Goal: Transaction & Acquisition: Purchase product/service

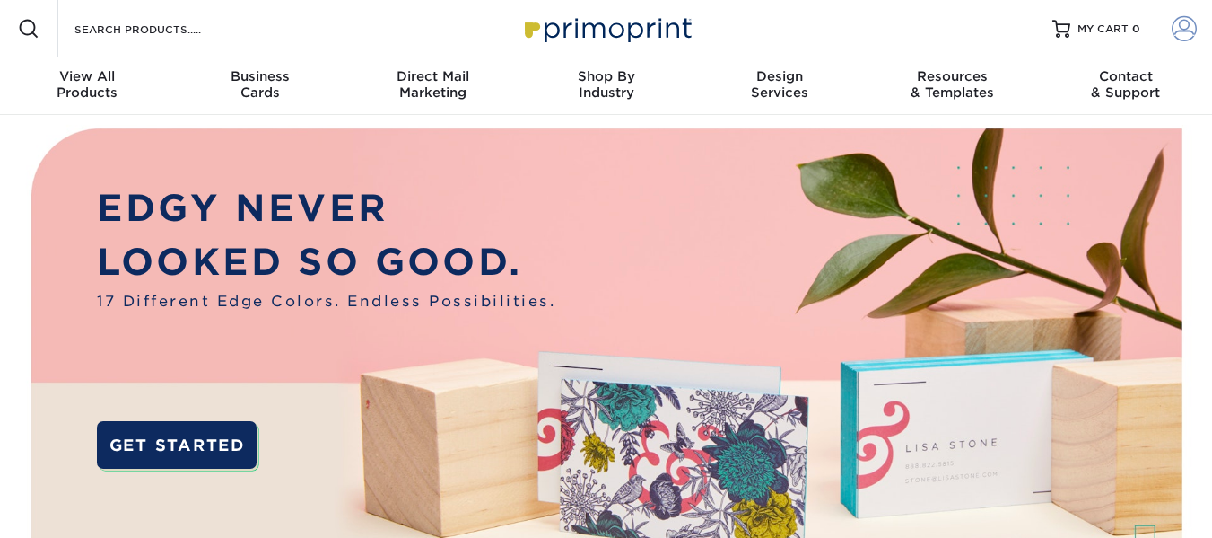
click at [1184, 29] on span at bounding box center [1184, 28] width 25 height 25
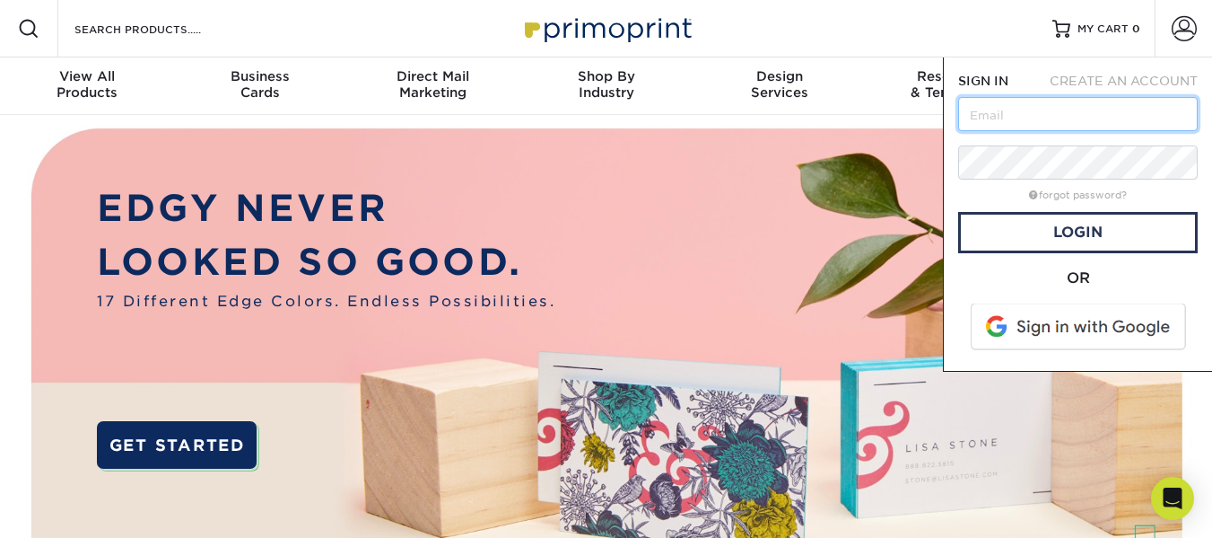
click at [1088, 121] on input "text" at bounding box center [1078, 114] width 240 height 34
type input "carol@famouswater.com"
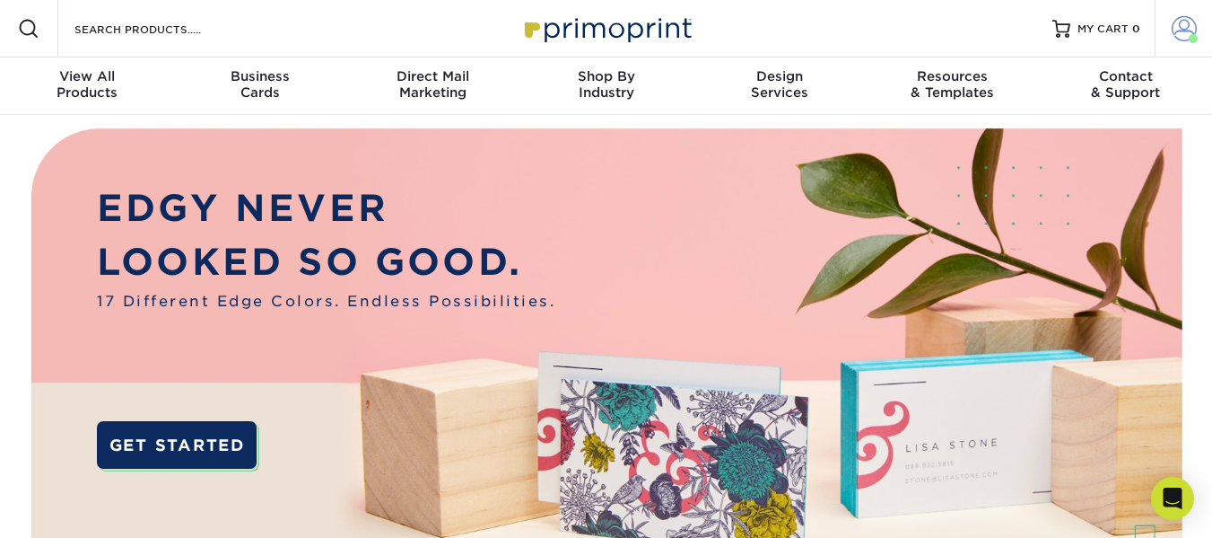
click at [1189, 37] on span at bounding box center [1193, 38] width 9 height 9
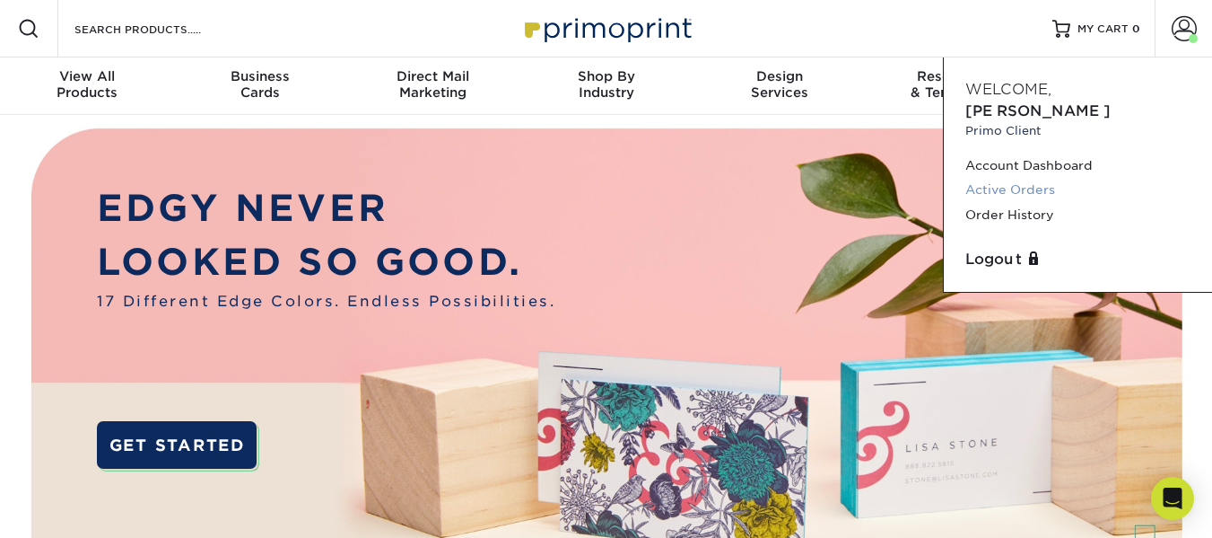
click at [1038, 178] on link "Active Orders" at bounding box center [1078, 190] width 225 height 24
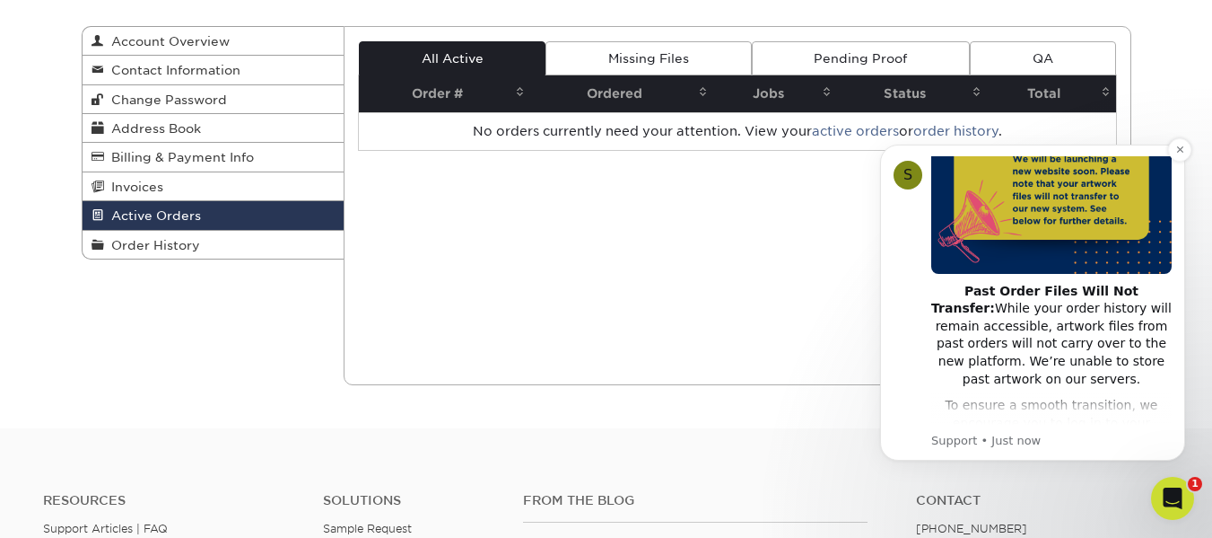
scroll to position [179, 0]
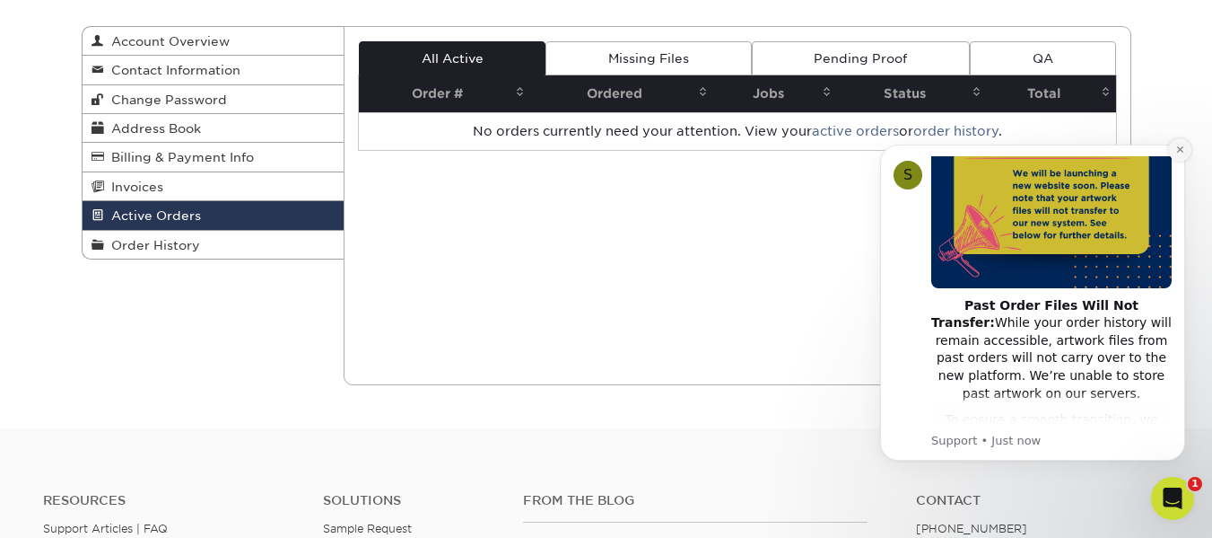
click at [1184, 156] on button "Dismiss notification" at bounding box center [1179, 149] width 23 height 23
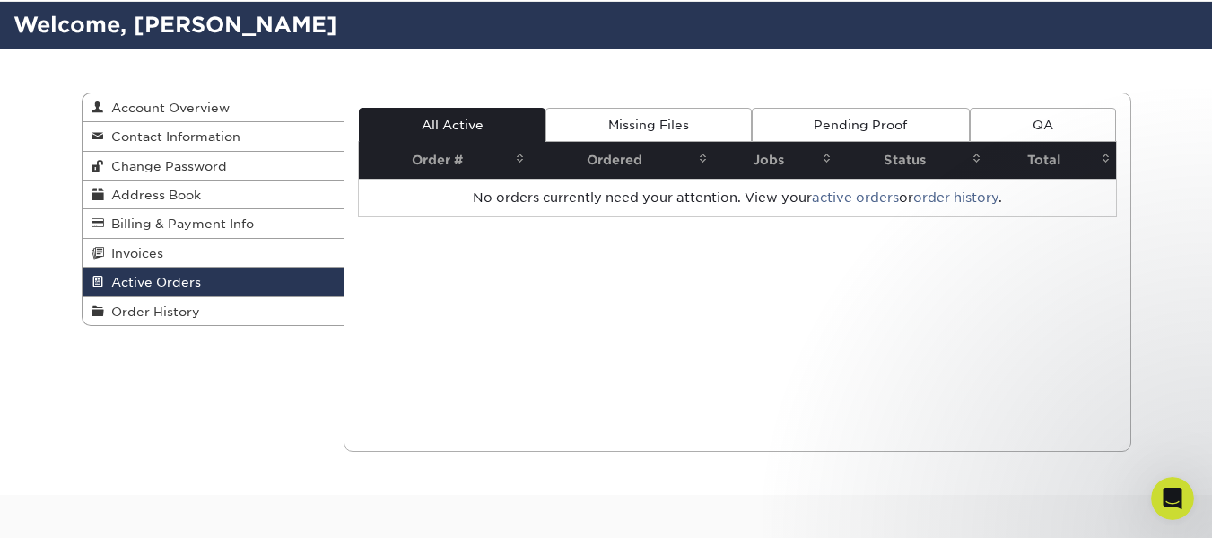
scroll to position [0, 0]
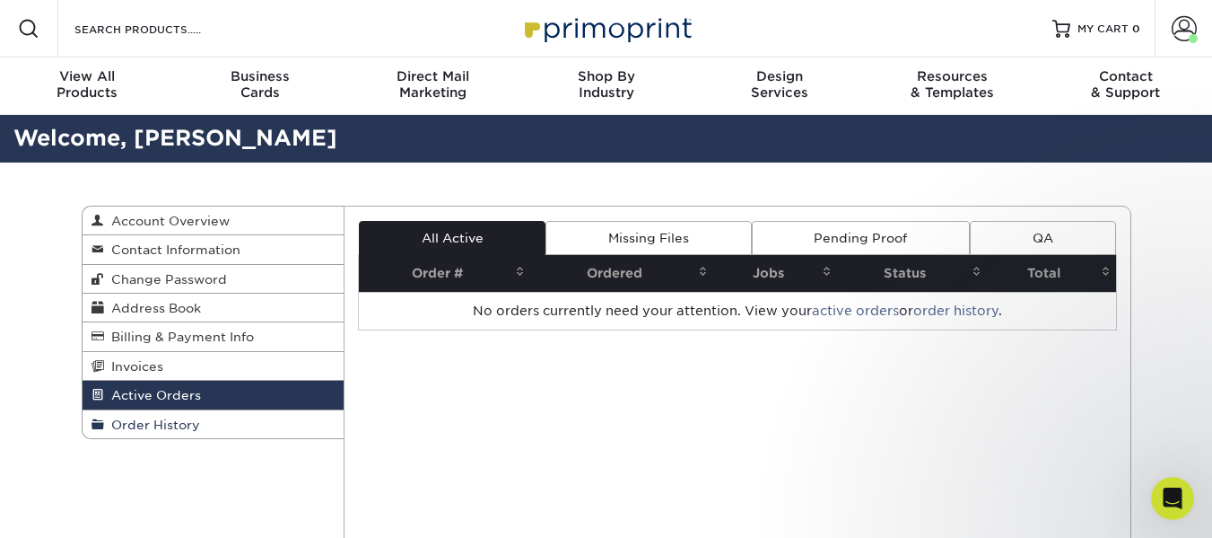
click at [160, 434] on link "Order History" at bounding box center [214, 424] width 262 height 28
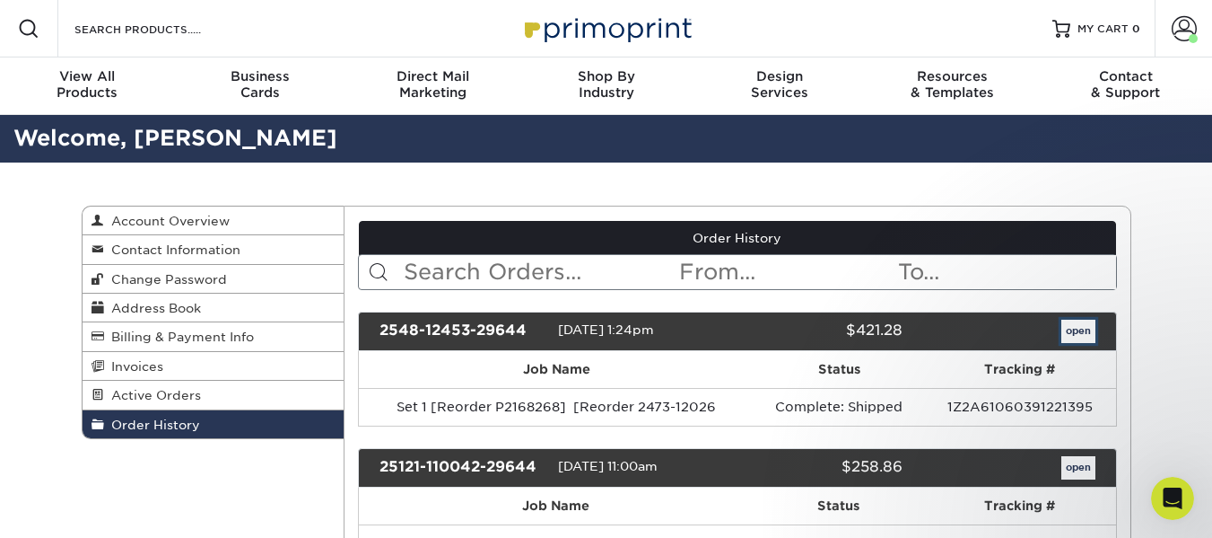
click at [1073, 334] on link "open" at bounding box center [1079, 330] width 34 height 23
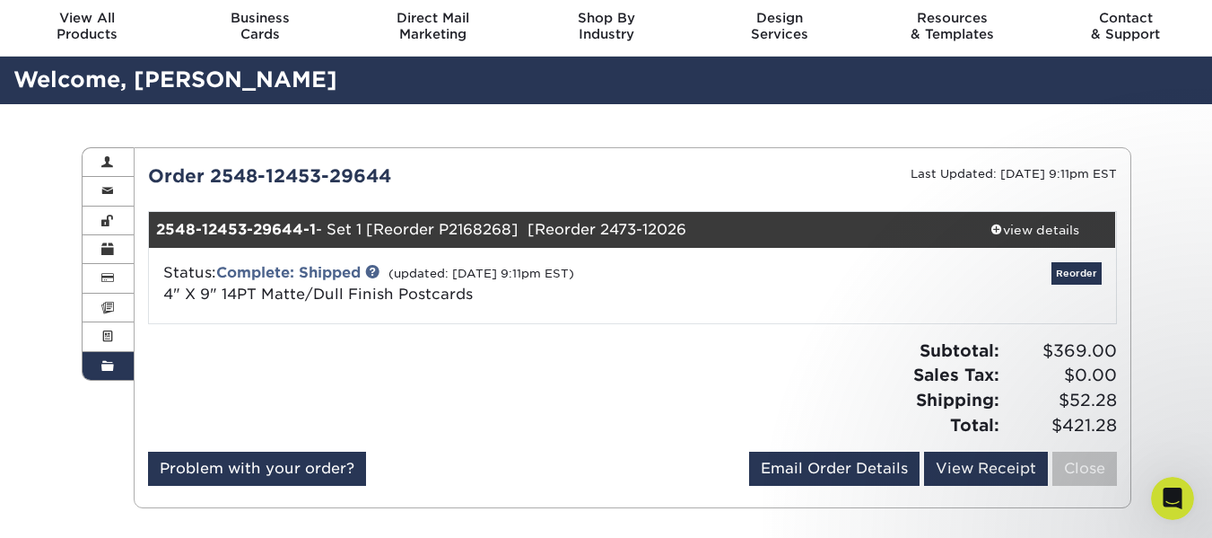
scroll to position [90, 0]
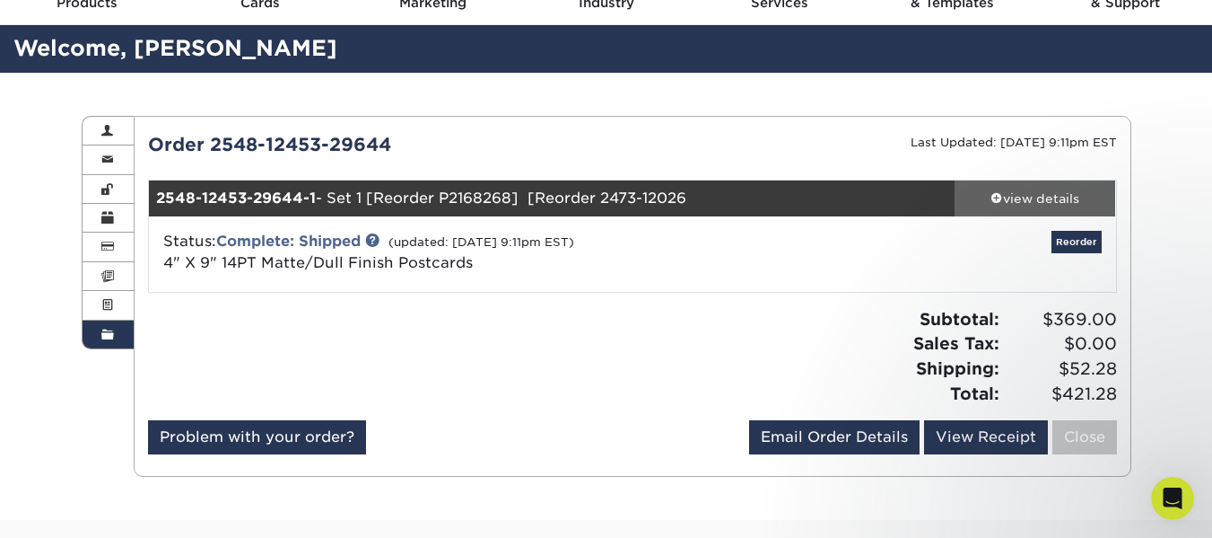
click at [1031, 193] on div "view details" at bounding box center [1036, 198] width 162 height 18
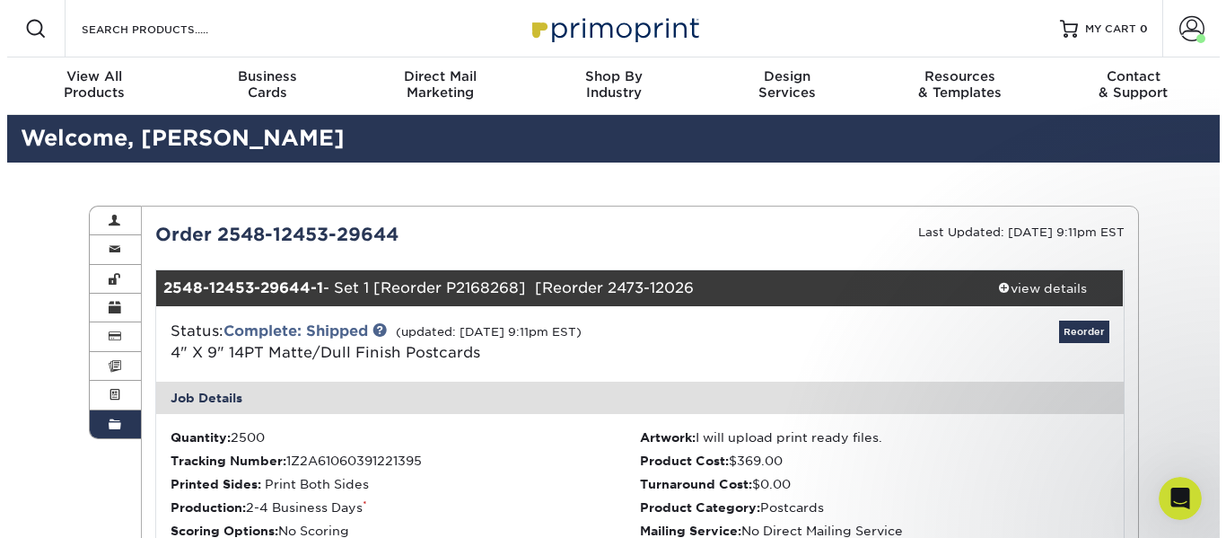
scroll to position [0, 0]
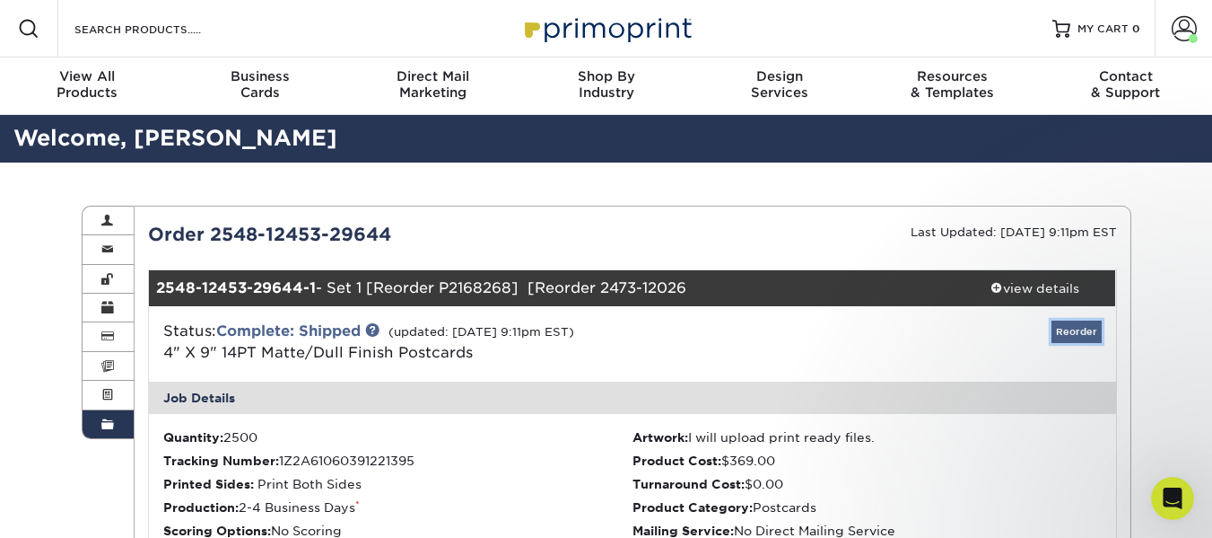
click at [1089, 335] on link "Reorder" at bounding box center [1077, 331] width 50 height 22
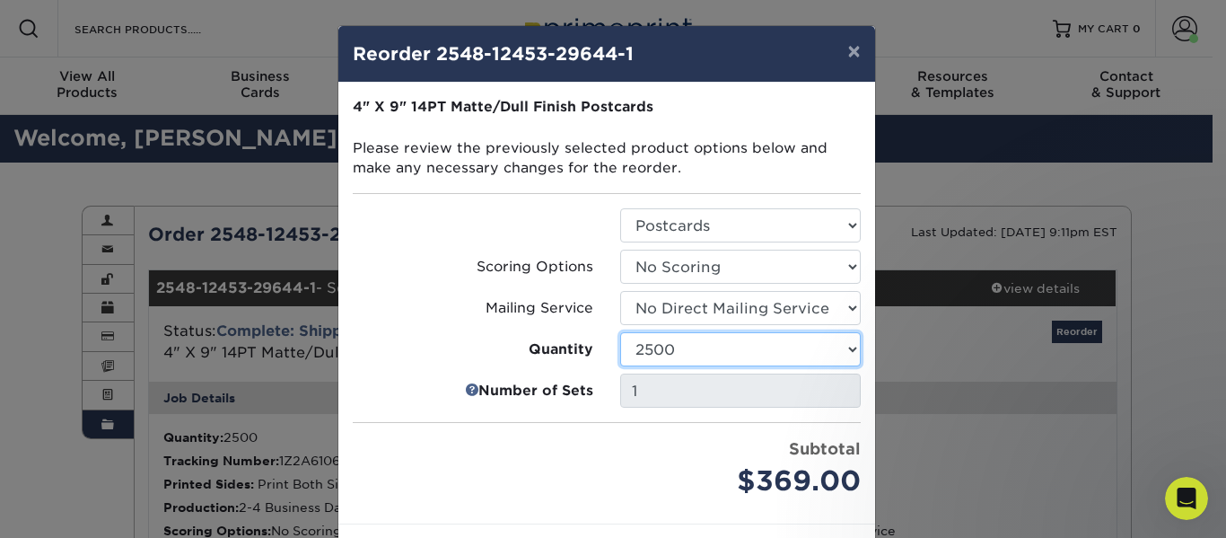
click at [678, 347] on select "100 250 500 1000 2500 5000 10000 15000 20000 25000 30000 35000 40000 45000 5000…" at bounding box center [740, 349] width 241 height 34
select select "e824bf9f-d22d-4070-926d-42c6dd5ef515"
click at [620, 332] on select "100 250 500 1000 2500 5000 10000 15000 20000 25000 30000 35000 40000 45000 5000…" at bounding box center [740, 349] width 241 height 34
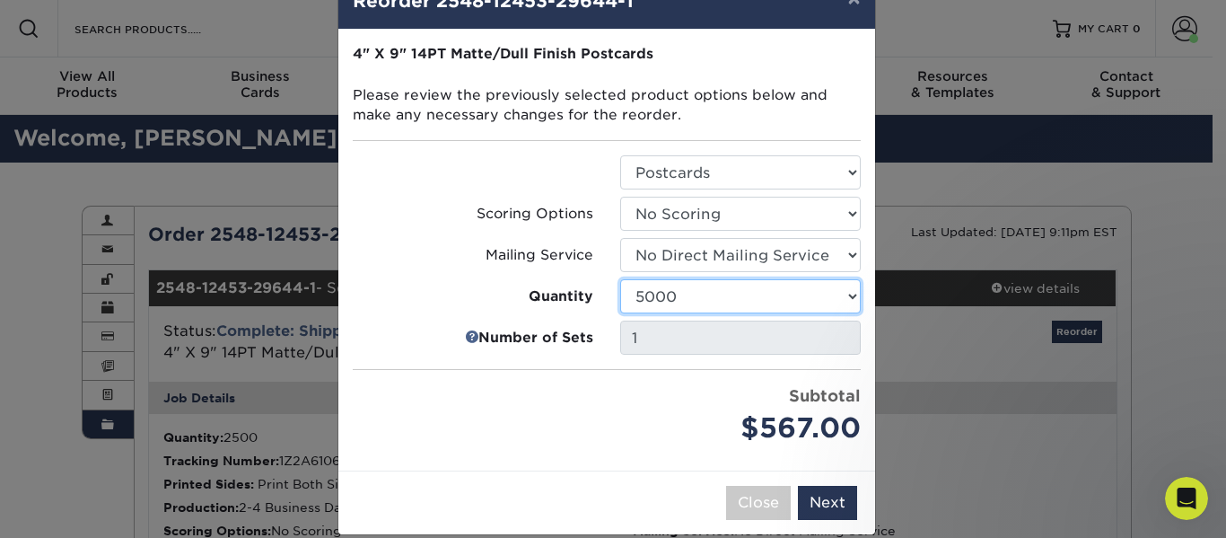
scroll to position [75, 0]
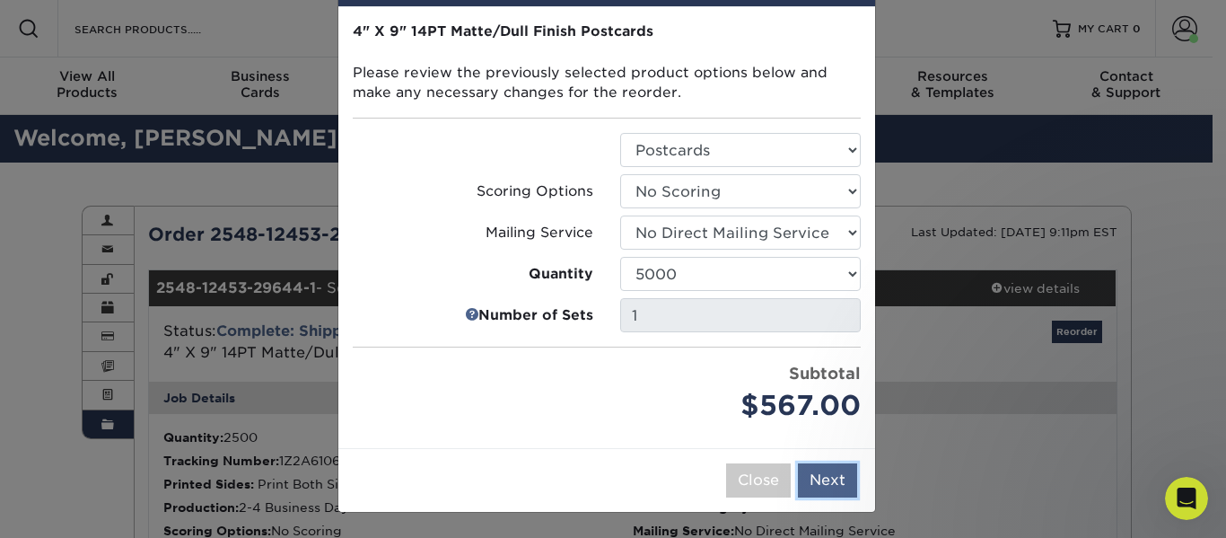
click at [821, 477] on button "Next" at bounding box center [827, 480] width 59 height 34
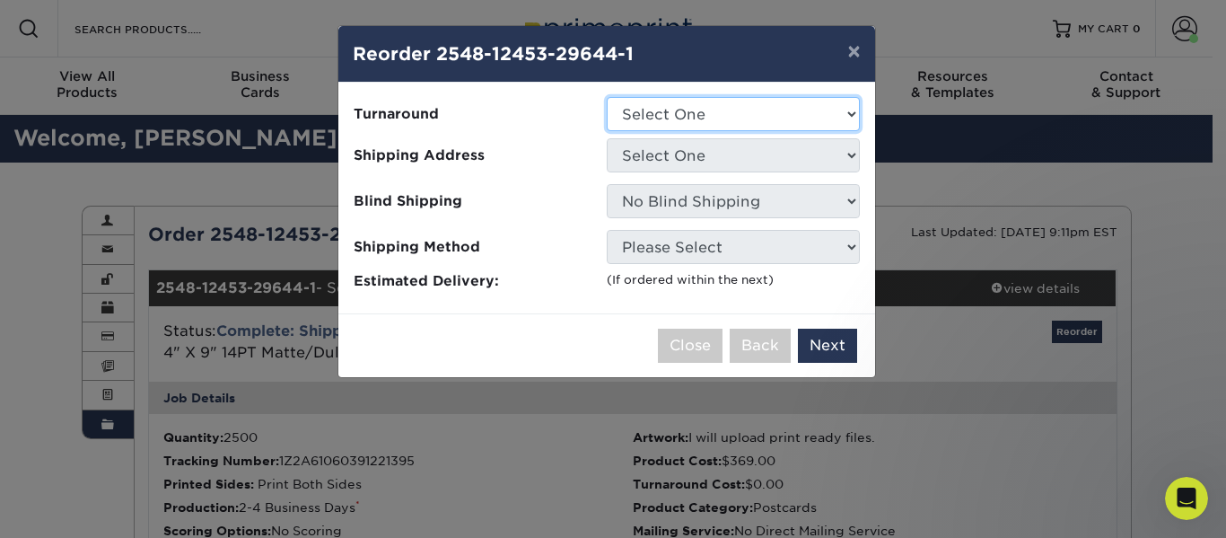
click at [702, 109] on select "Select One 2-4 Business Days 2 Day Next Business Day" at bounding box center [733, 114] width 253 height 34
select select "2f9d2781-f553-4cfd-9f43-8ecb03dead11"
click at [607, 97] on select "Select One 2-4 Business Days 2 Day Next Business Day" at bounding box center [733, 114] width 253 height 34
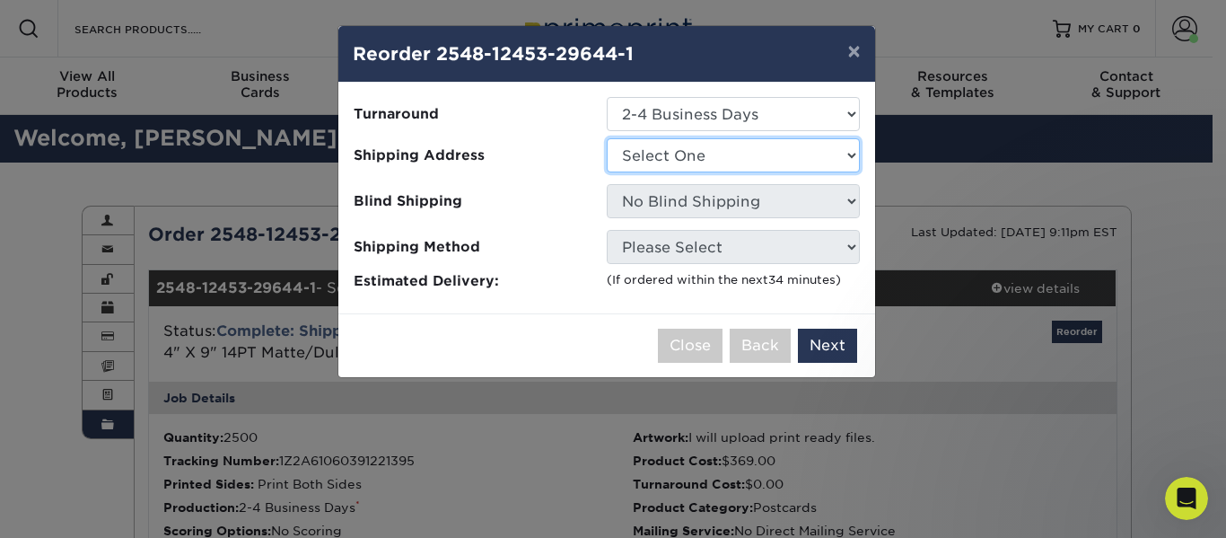
click at [707, 156] on select "Select One Crazy Water Bottling Co Famous" at bounding box center [733, 155] width 253 height 34
select select "140676"
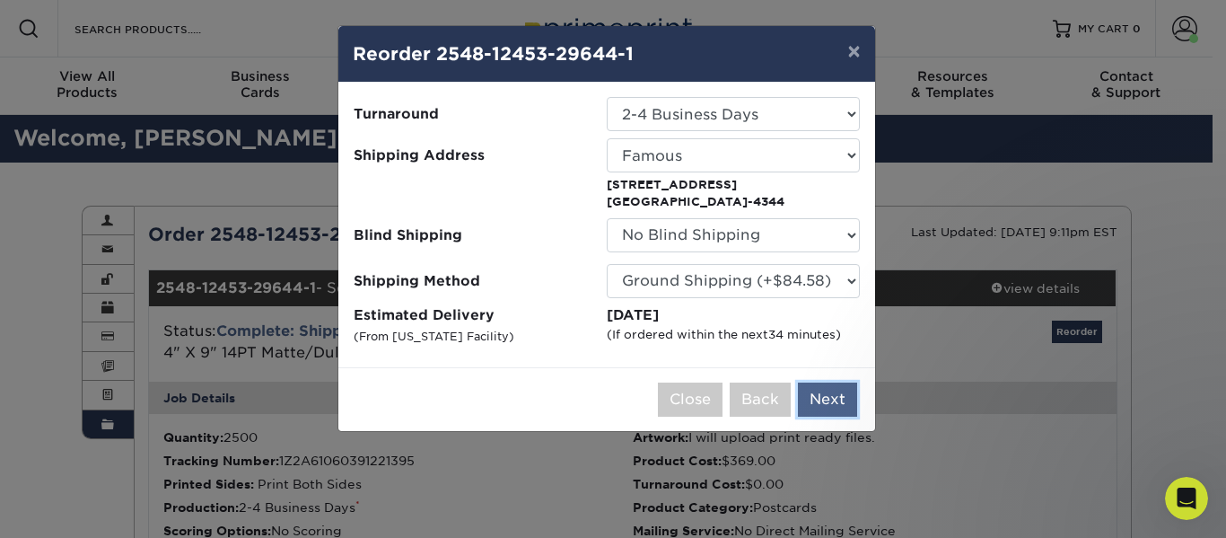
click at [824, 399] on button "Next" at bounding box center [827, 399] width 59 height 34
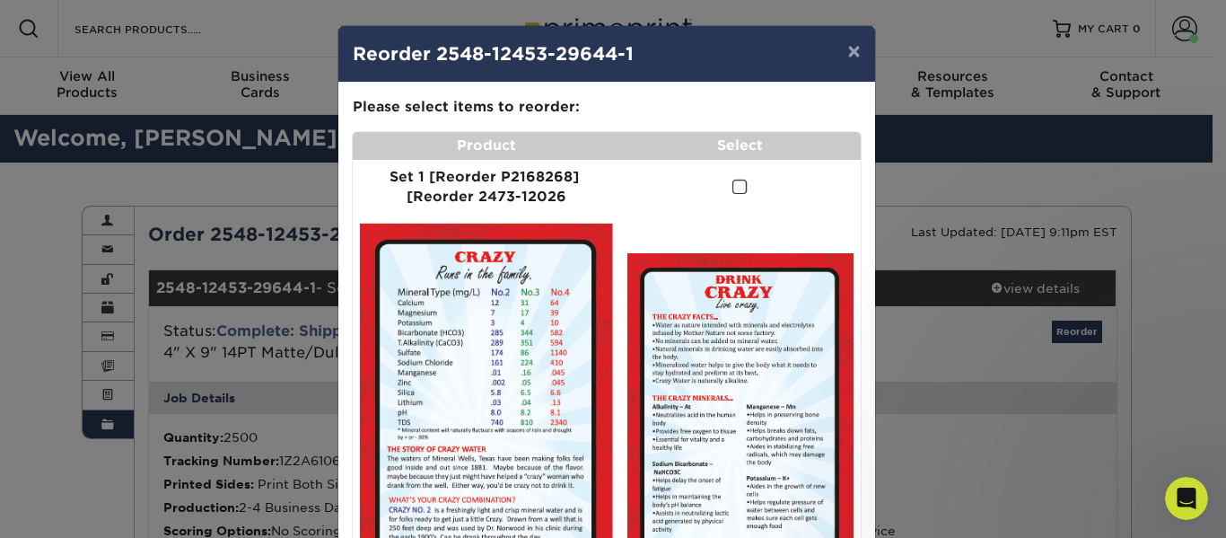
click at [732, 197] on label at bounding box center [739, 187] width 15 height 21
click at [0, 0] on input "checkbox" at bounding box center [0, 0] width 0 height 0
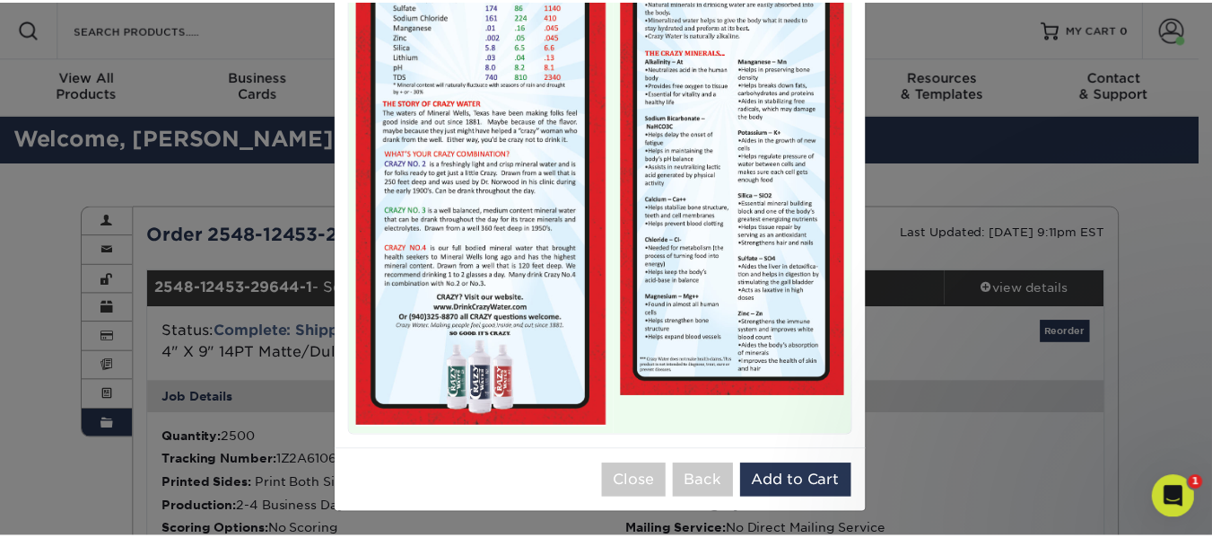
scroll to position [347, 0]
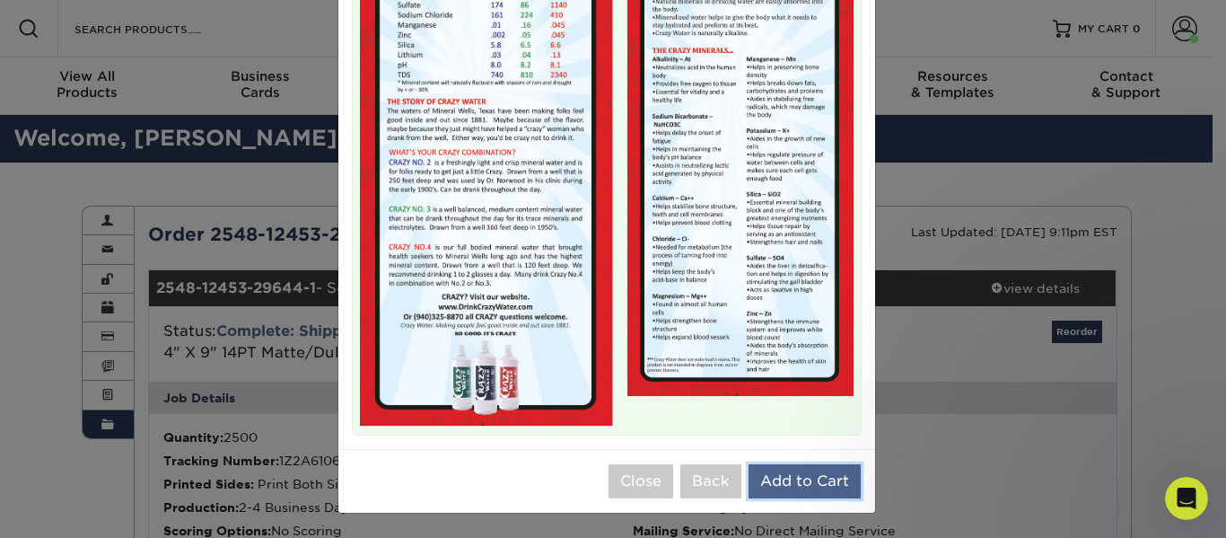
click at [770, 473] on button "Add to Cart" at bounding box center [804, 481] width 112 height 34
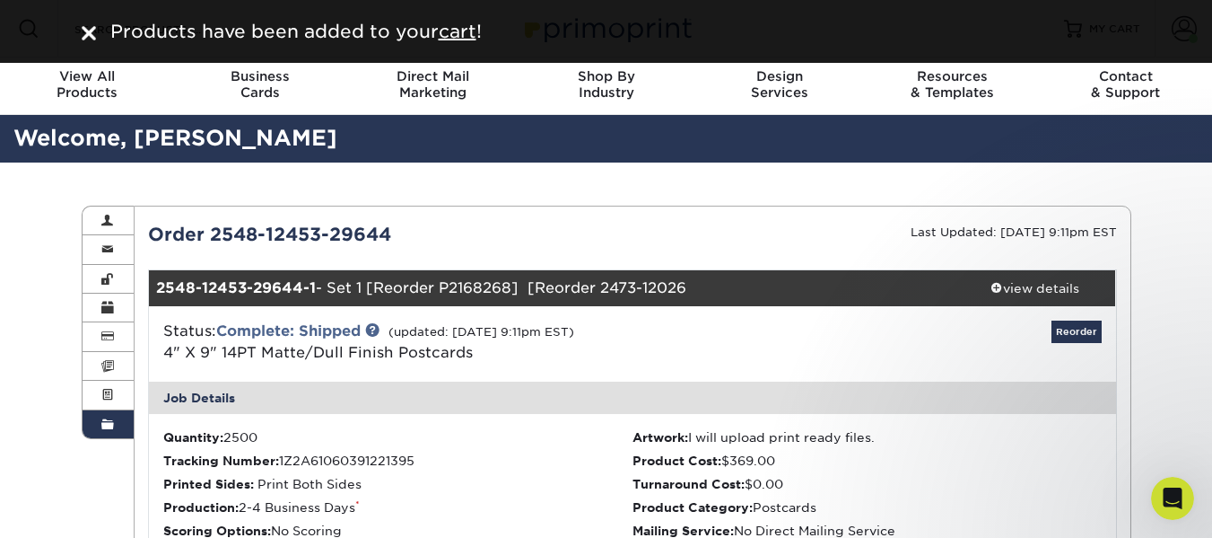
click at [87, 28] on img at bounding box center [89, 33] width 14 height 14
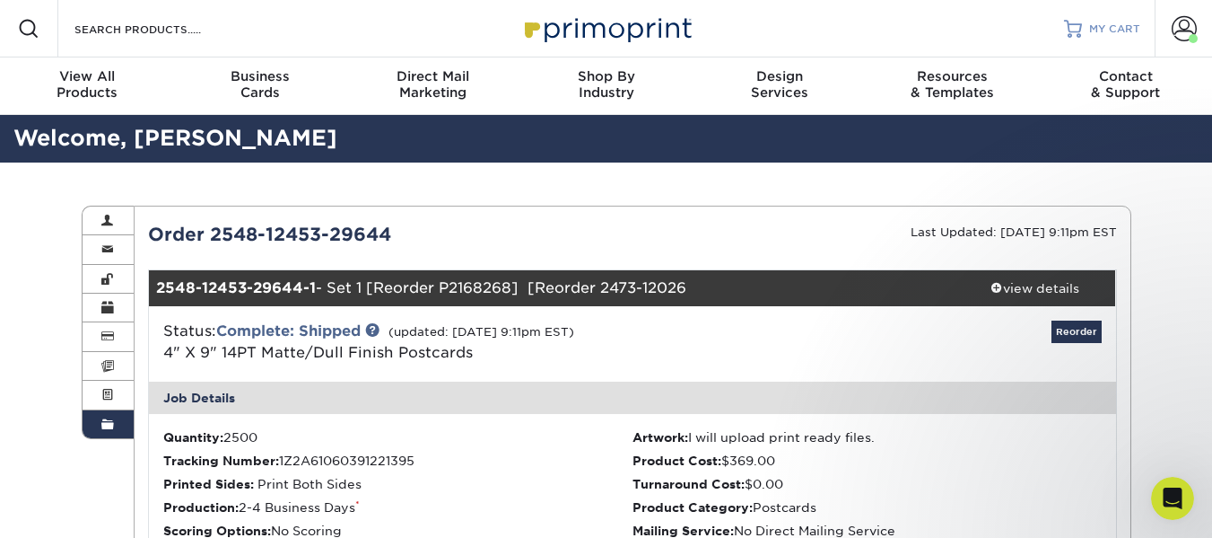
click at [1096, 22] on span "MY CART" at bounding box center [1114, 29] width 51 height 15
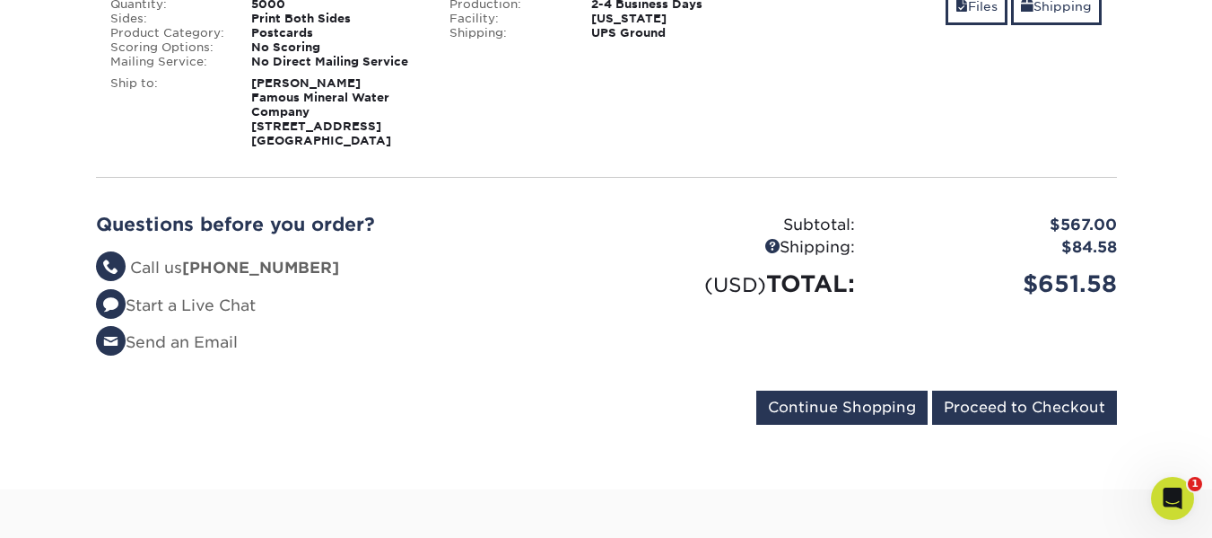
scroll to position [449, 0]
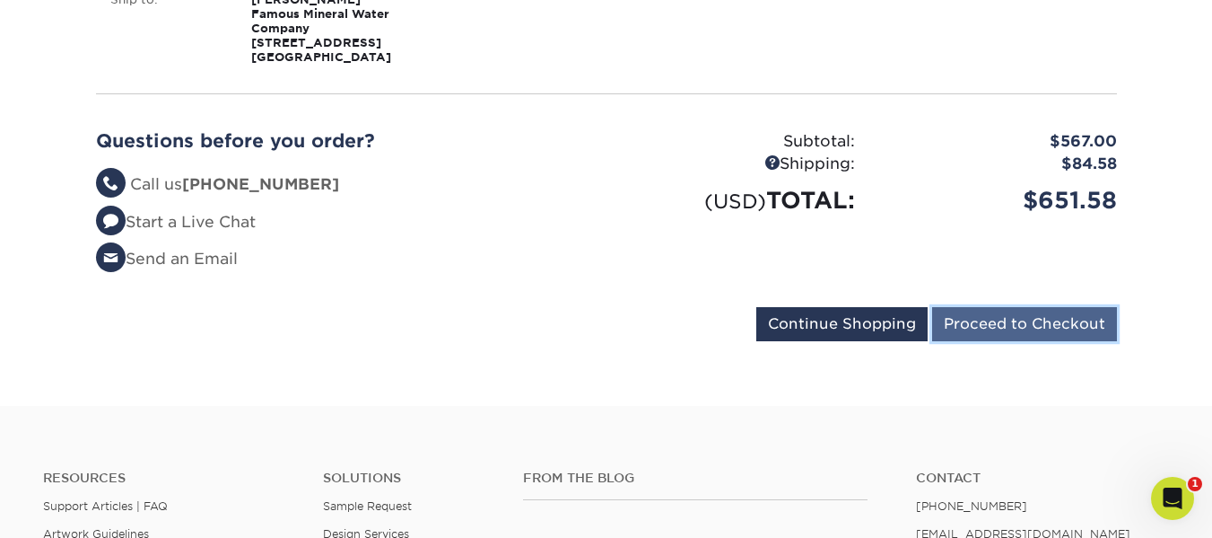
click at [1033, 328] on input "Proceed to Checkout" at bounding box center [1024, 324] width 185 height 34
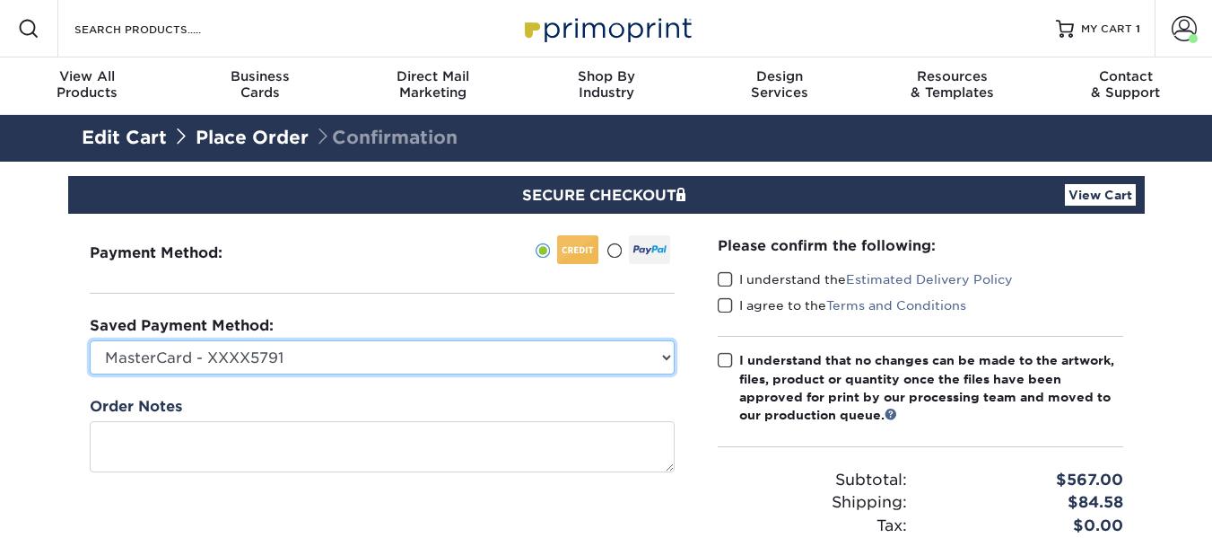
click at [648, 349] on select "MasterCard - XXXX5791 New Credit Card" at bounding box center [382, 357] width 585 height 34
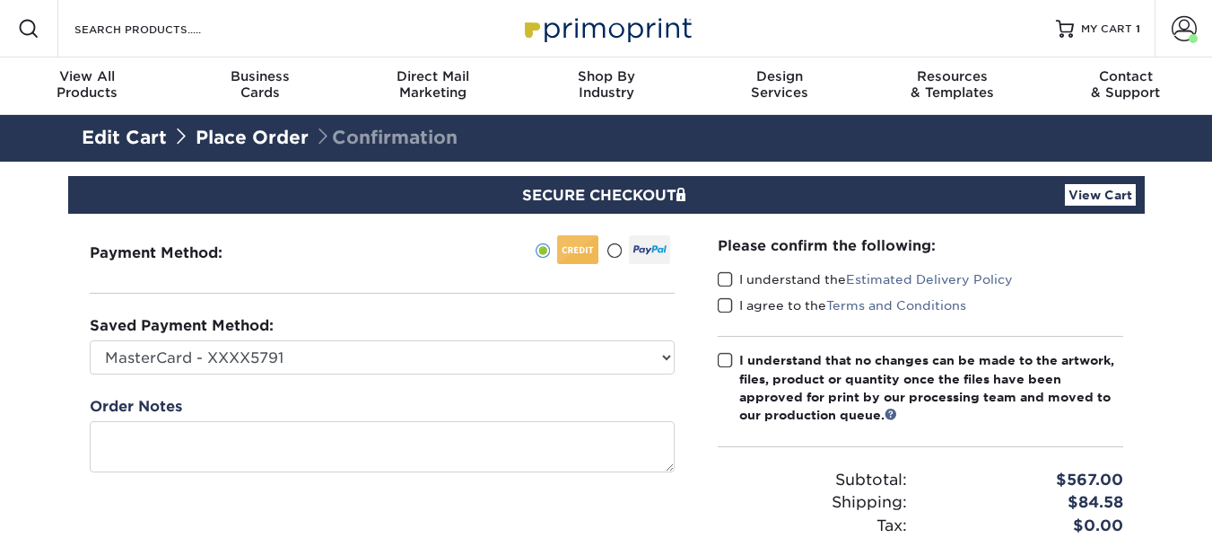
click at [617, 253] on span at bounding box center [614, 250] width 15 height 17
click at [0, 0] on input "radio" at bounding box center [0, 0] width 0 height 0
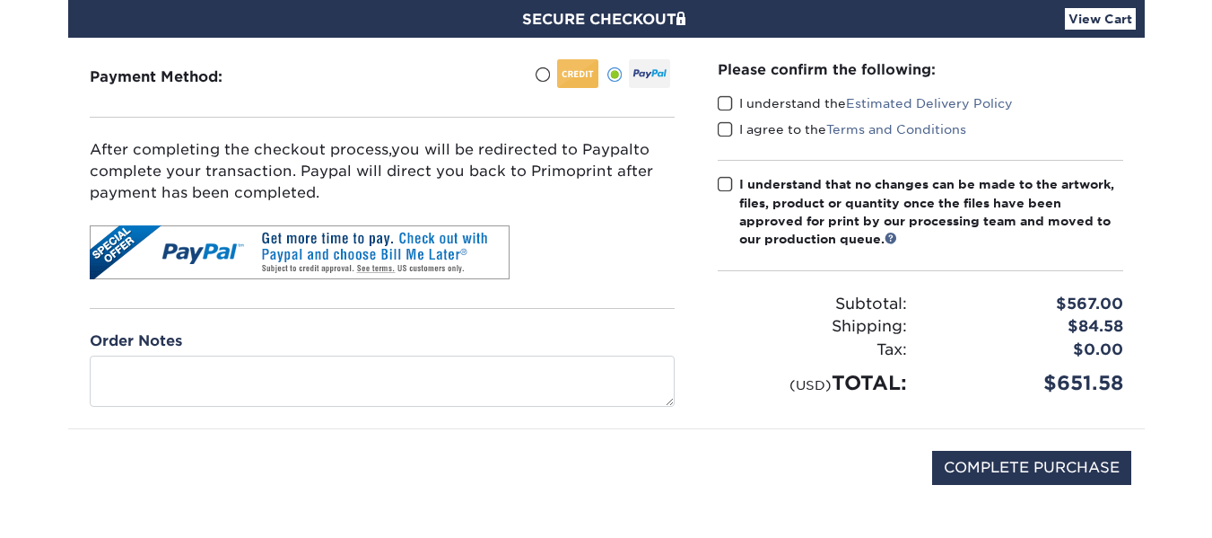
scroll to position [179, 0]
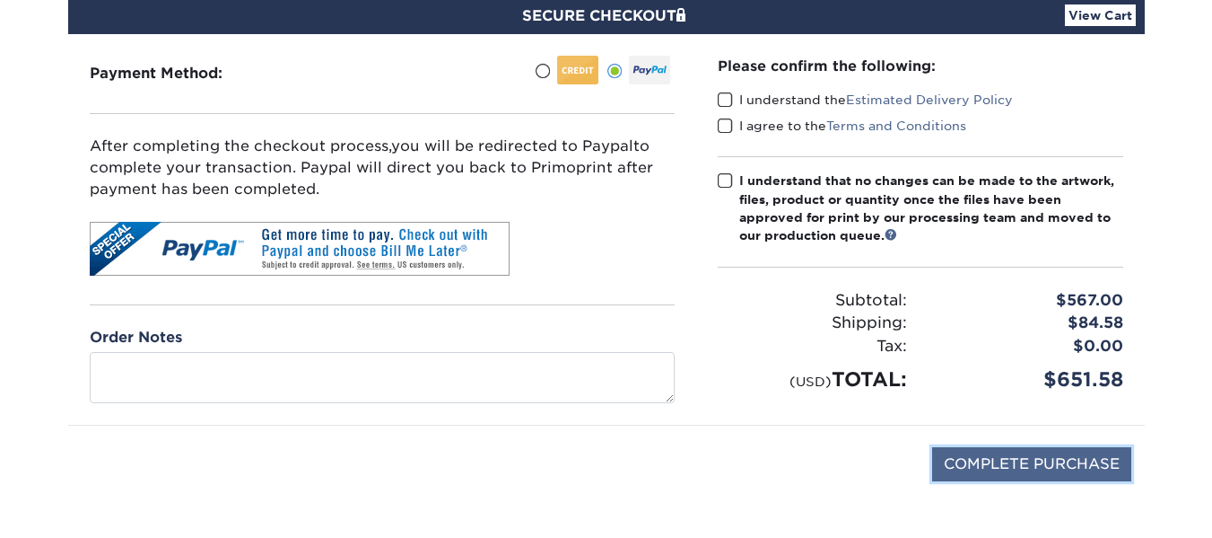
click at [1069, 466] on input "COMPLETE PURCHASE" at bounding box center [1031, 464] width 199 height 34
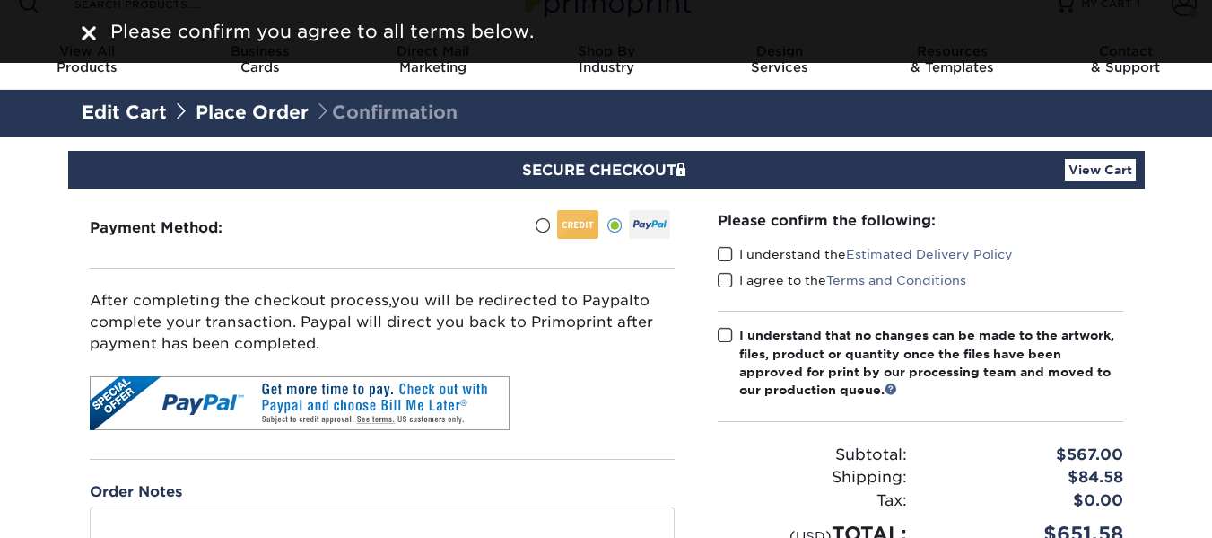
scroll to position [0, 0]
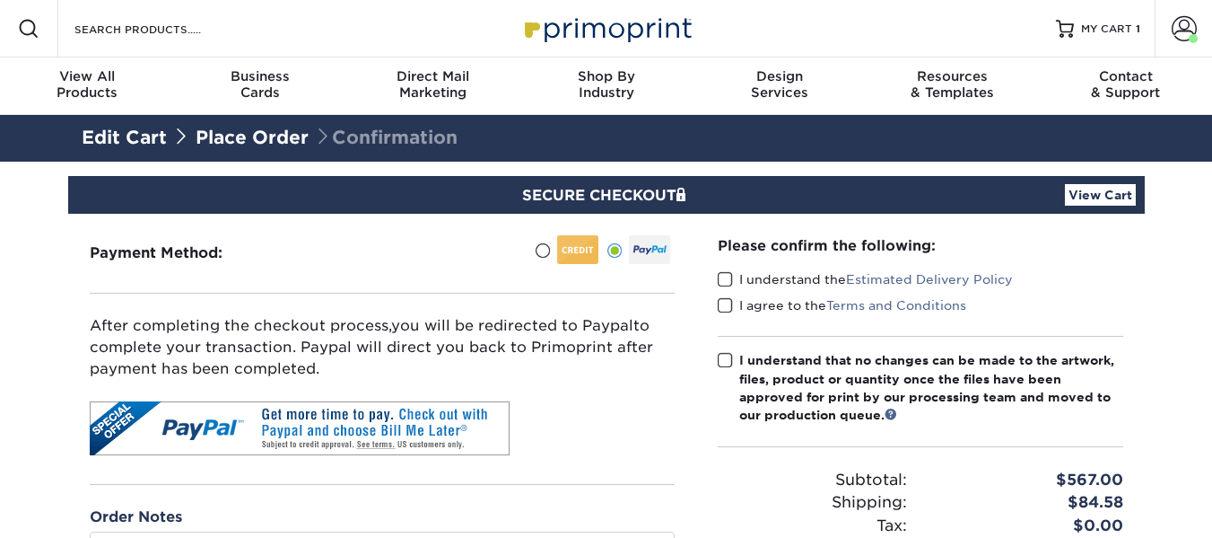
click at [732, 282] on span at bounding box center [725, 279] width 15 height 17
click at [0, 0] on input "I understand the Estimated Delivery Policy" at bounding box center [0, 0] width 0 height 0
click at [726, 303] on span at bounding box center [725, 305] width 15 height 17
click at [0, 0] on input "I agree to the Terms and Conditions" at bounding box center [0, 0] width 0 height 0
click at [723, 360] on span at bounding box center [725, 360] width 15 height 17
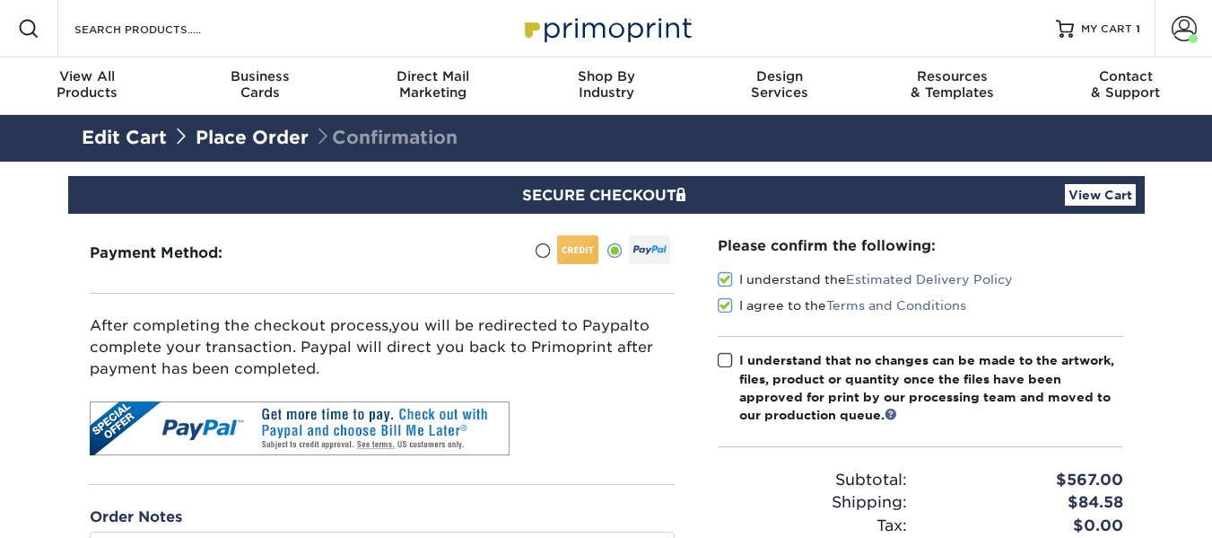
click at [0, 0] on input "I understand that no changes can be made to the artwork, files, product or quan…" at bounding box center [0, 0] width 0 height 0
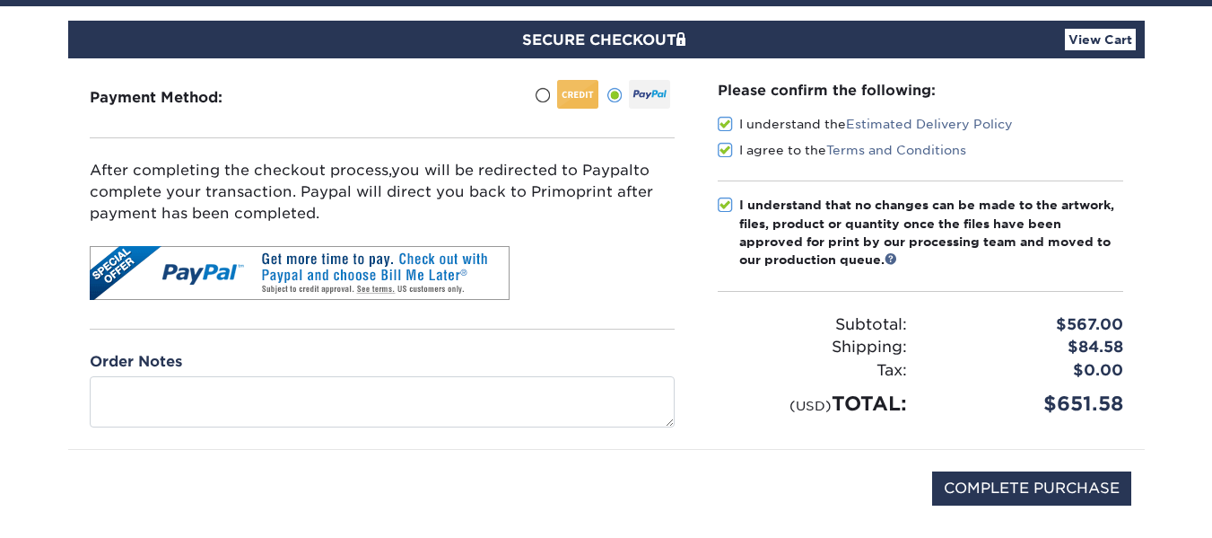
scroll to position [179, 0]
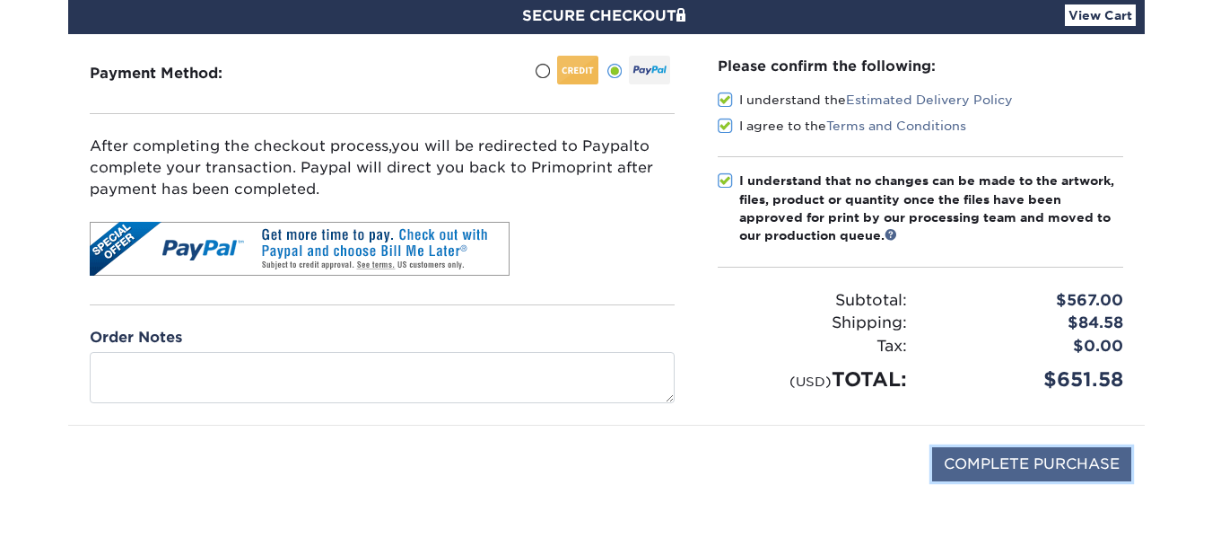
click at [991, 471] on input "COMPLETE PURCHASE" at bounding box center [1031, 464] width 199 height 34
type input "PROCESSING, PLEASE WAIT..."
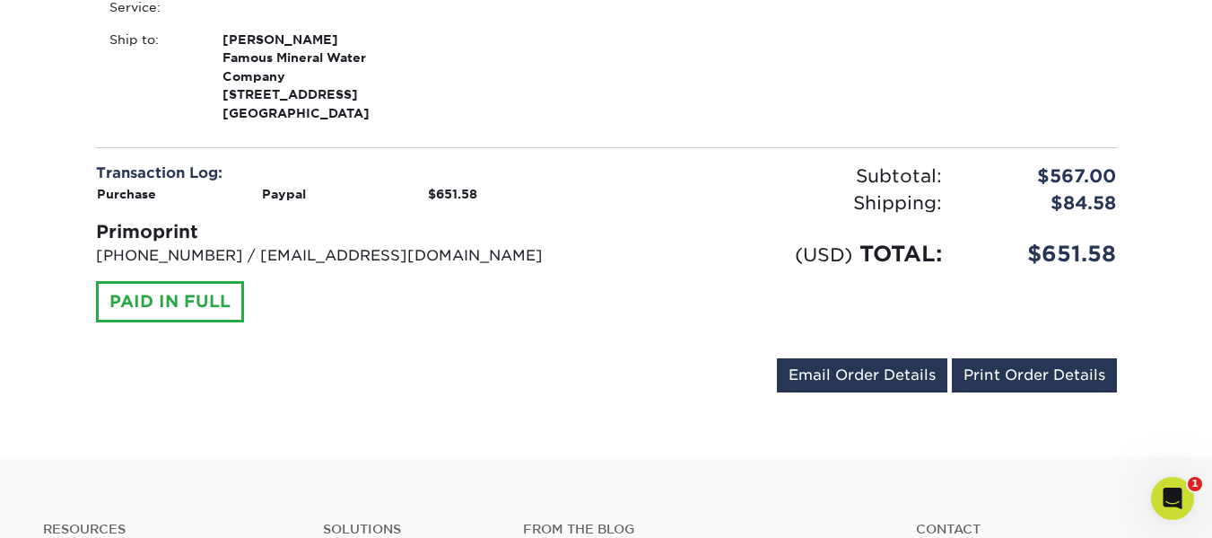
scroll to position [628, 0]
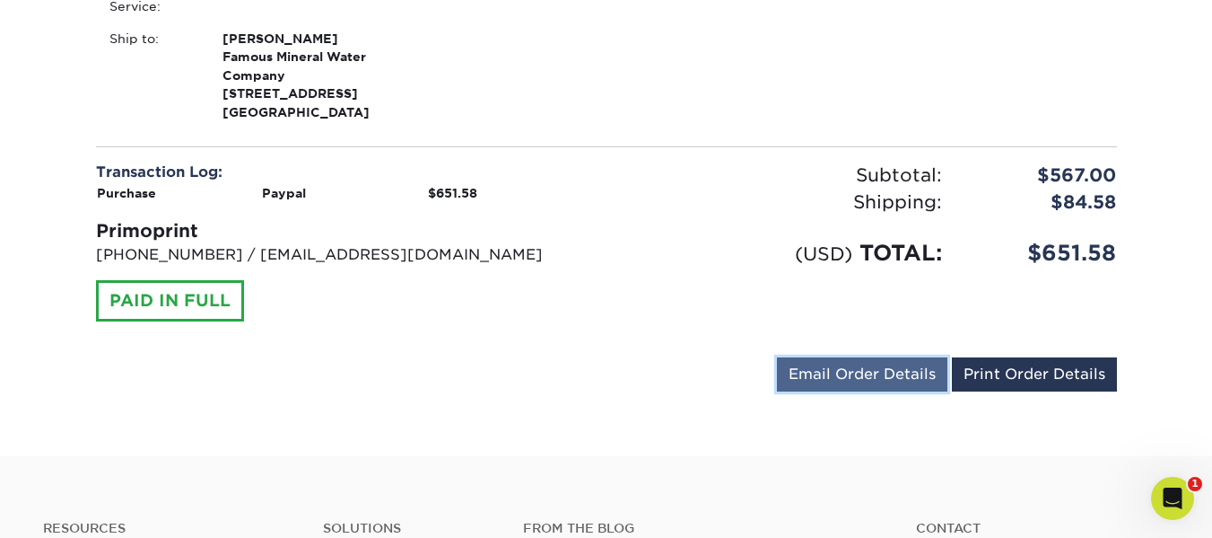
click at [827, 384] on link "Email Order Details" at bounding box center [862, 374] width 171 height 34
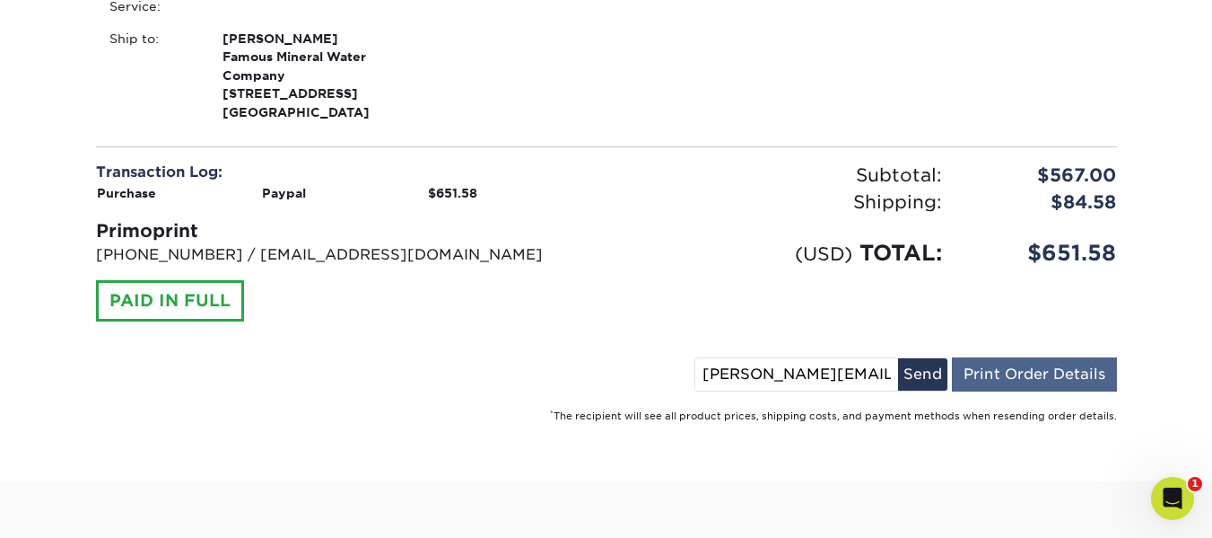
drag, startPoint x: 704, startPoint y: 371, endPoint x: 1057, endPoint y: 381, distance: 352.8
click at [1057, 381] on div "[PERSON_NAME][EMAIL_ADDRESS][DOMAIN_NAME] Send Email Order Details Print Order …" at bounding box center [906, 377] width 423 height 41
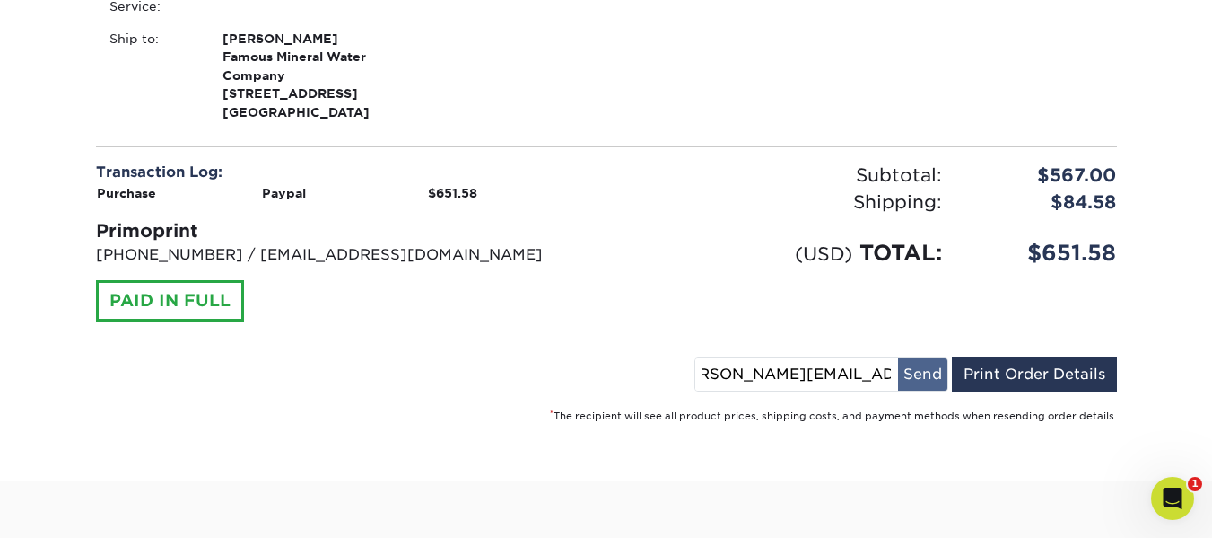
type input "[PERSON_NAME][EMAIL_ADDRESS][DOMAIN_NAME]"
click at [922, 369] on button "Send" at bounding box center [922, 374] width 49 height 32
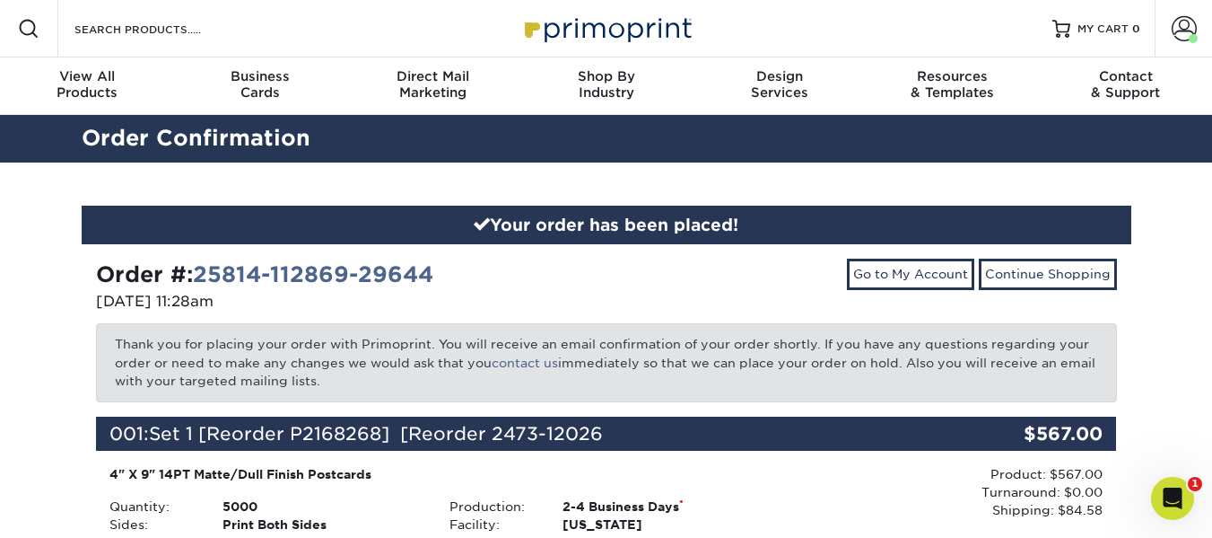
scroll to position [0, 0]
